Goal: Task Accomplishment & Management: Manage account settings

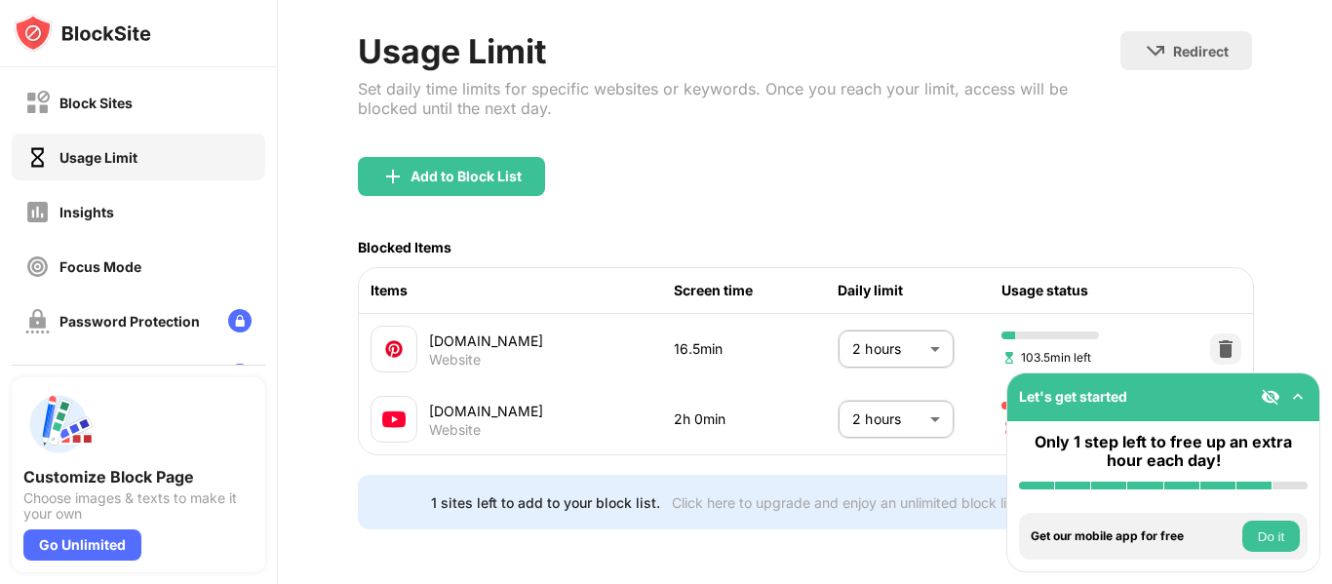
scroll to position [109, 3]
click at [878, 402] on body "Block Sites Usage Limit Insights Focus Mode Password Protection Custom Block Pa…" at bounding box center [666, 292] width 1332 height 584
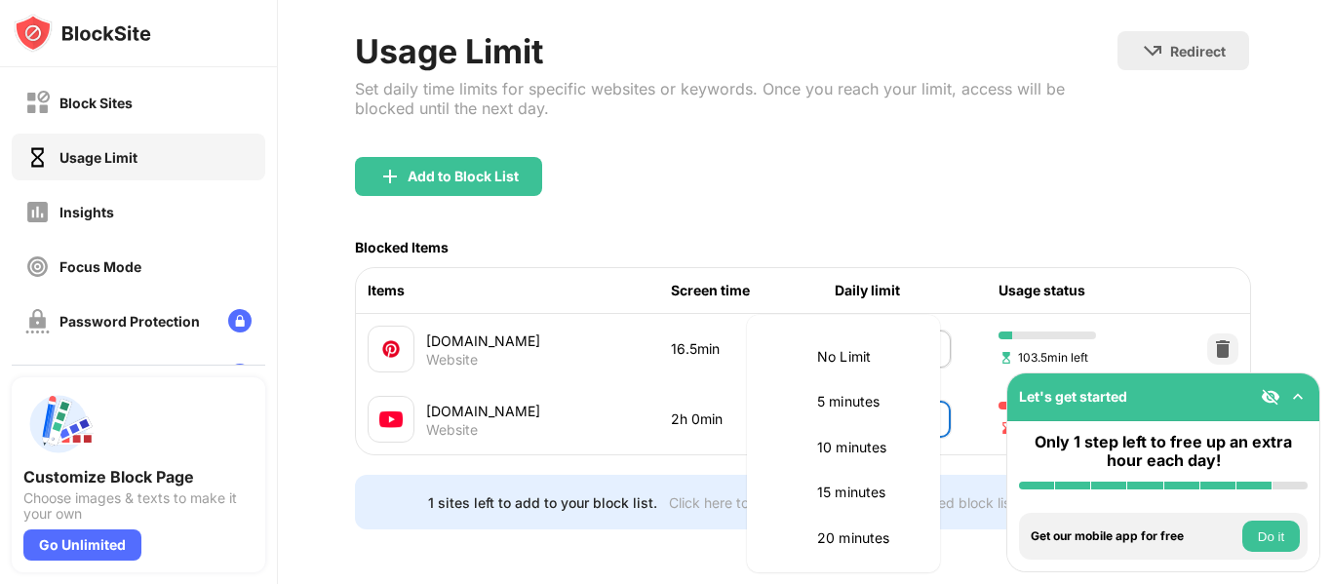
scroll to position [547, 0]
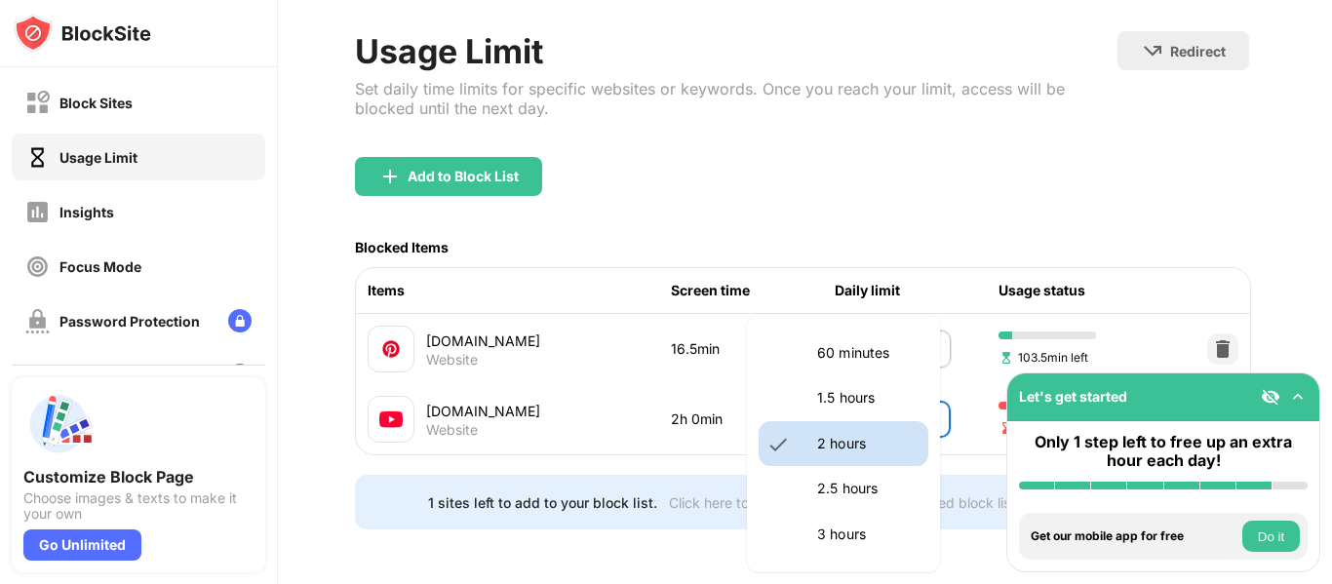
click at [857, 407] on p "1.5 hours" at bounding box center [866, 397] width 99 height 21
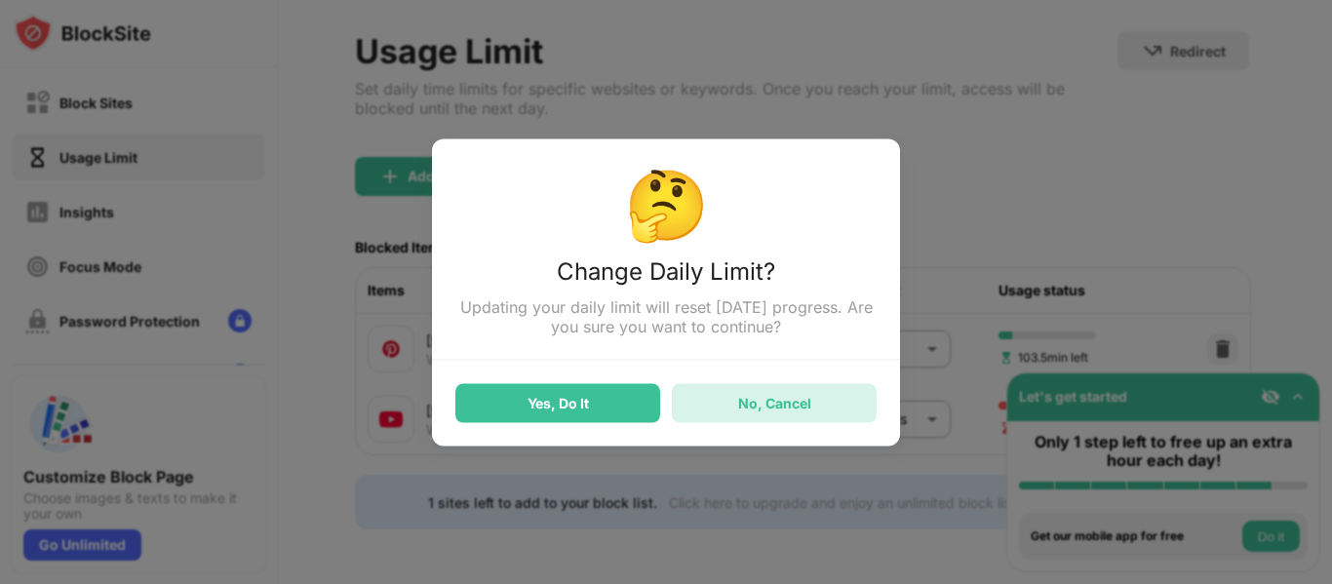
click at [747, 397] on div "No, Cancel" at bounding box center [774, 402] width 205 height 39
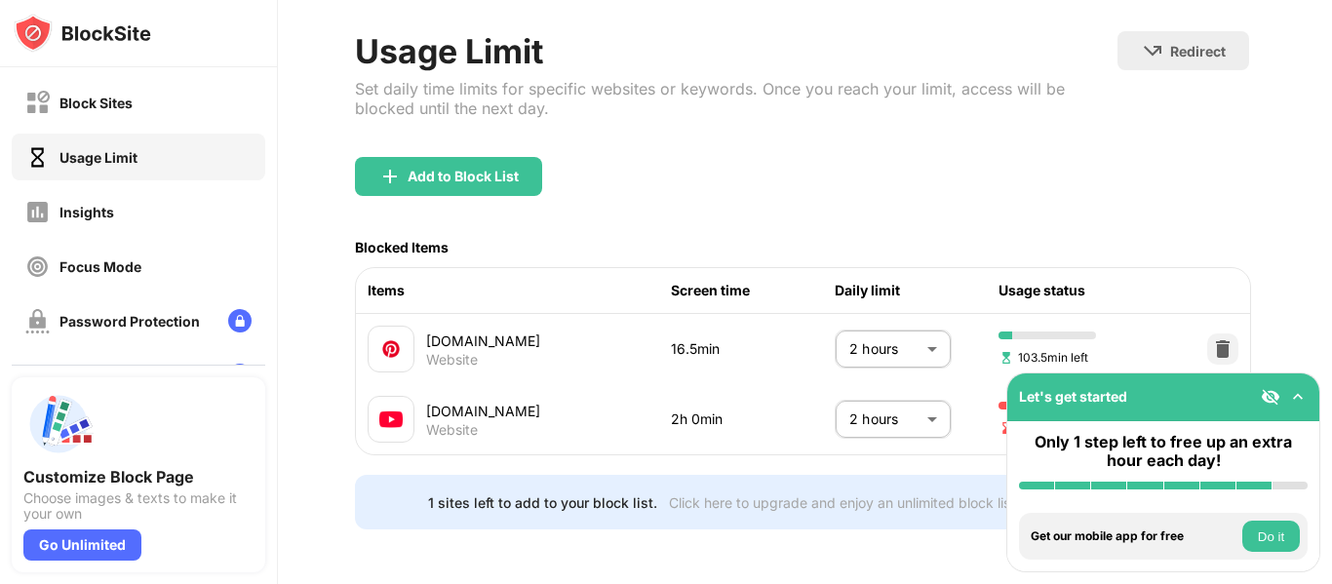
click at [747, 397] on div "No, Cancel" at bounding box center [774, 402] width 205 height 39
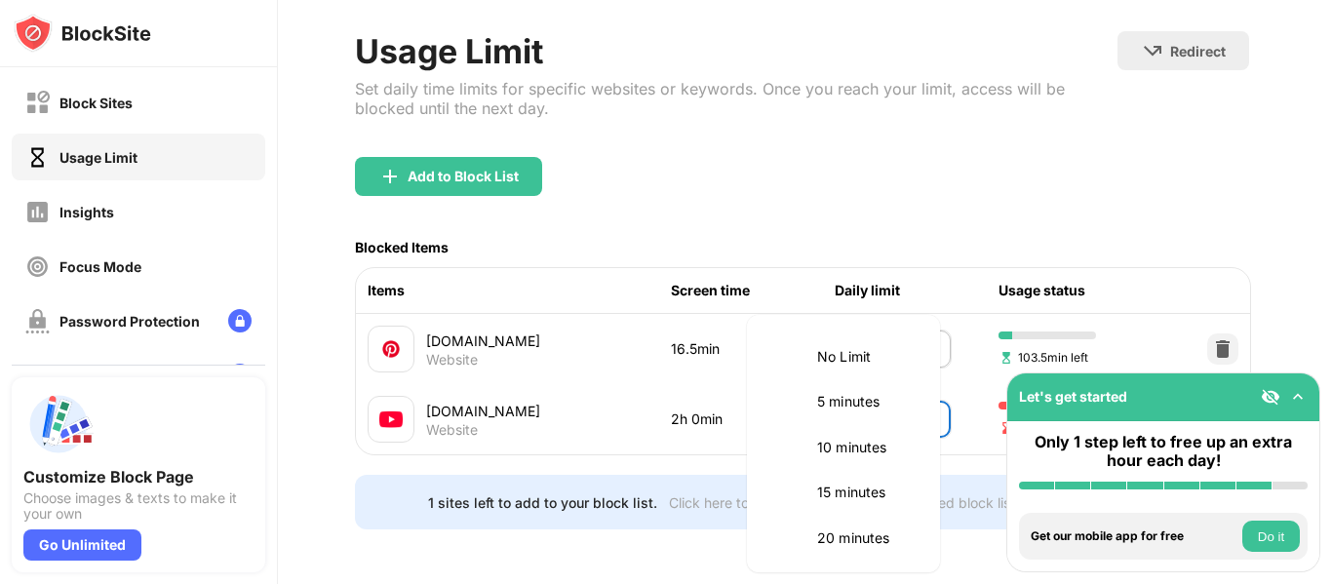
click at [888, 391] on body "Block Sites Usage Limit Insights Focus Mode Password Protection Custom Block Pa…" at bounding box center [666, 292] width 1332 height 584
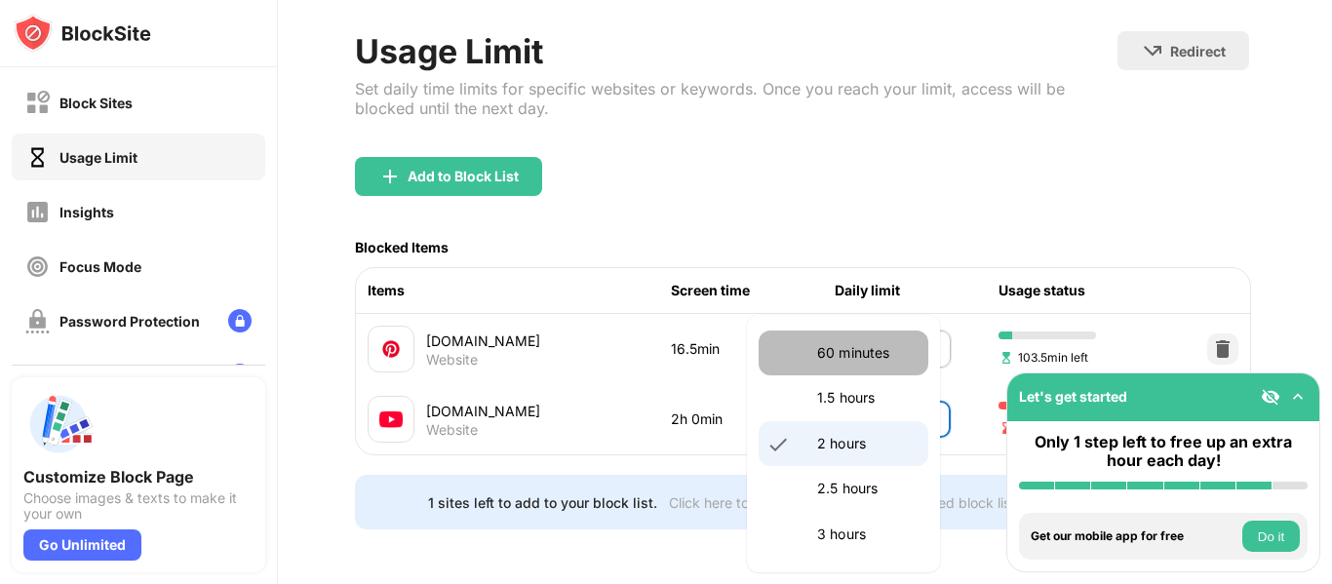
click at [875, 352] on p "60 minutes" at bounding box center [866, 352] width 99 height 21
type input "**"
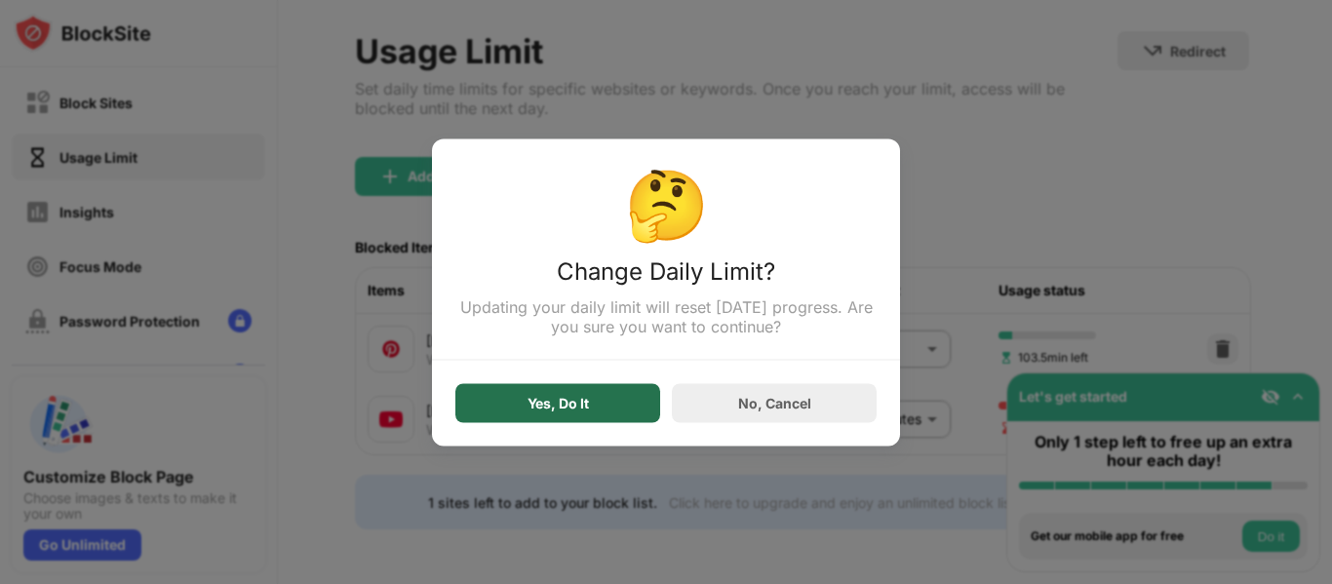
click at [574, 407] on div "Yes, Do It" at bounding box center [558, 403] width 61 height 16
